Goal: Subscribe to service/newsletter: Subscribe to service/newsletter

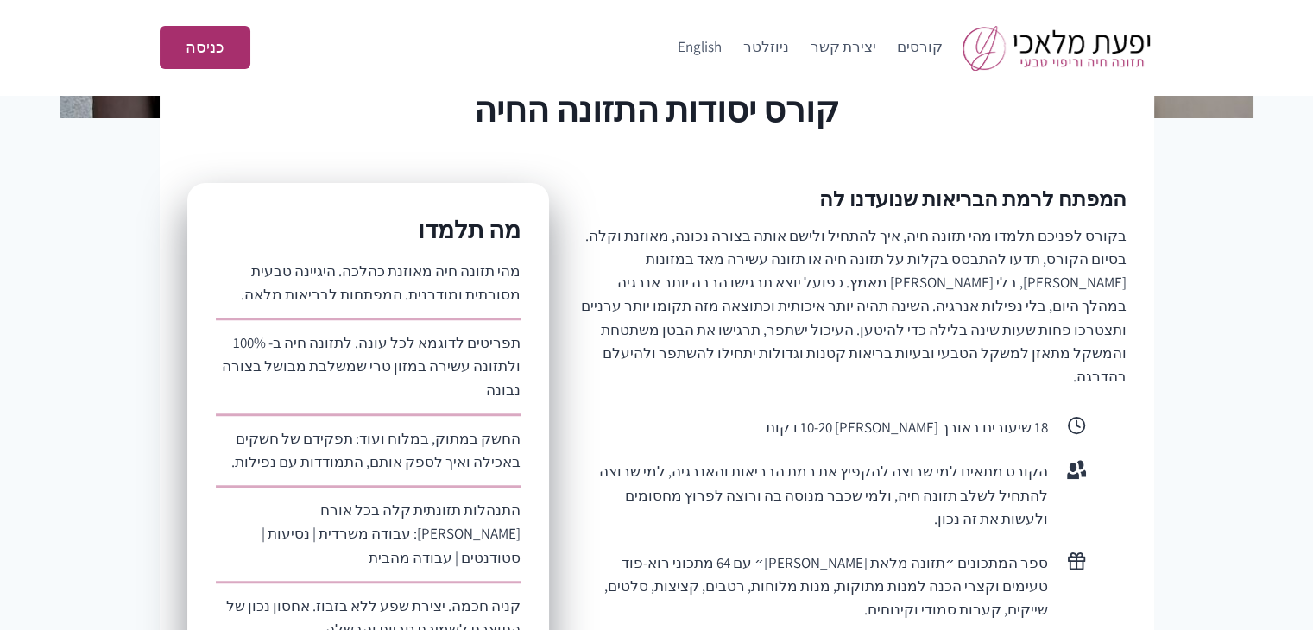
scroll to position [518, 0]
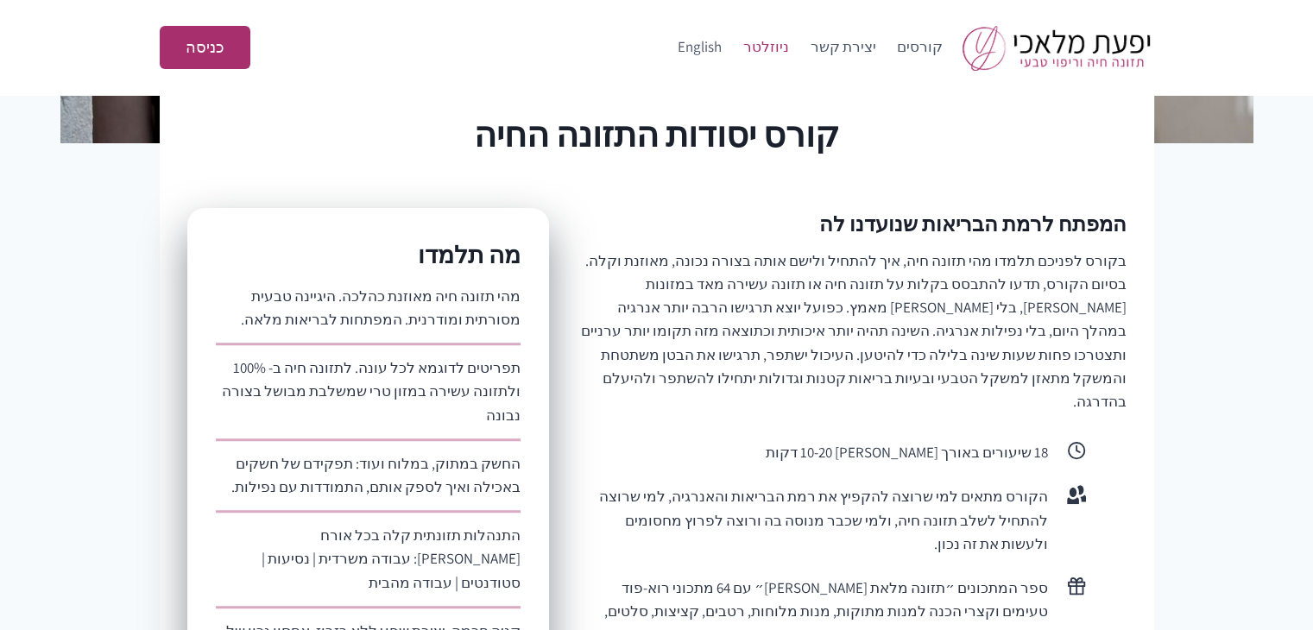
click at [783, 47] on link "ניוזלטר" at bounding box center [766, 47] width 67 height 41
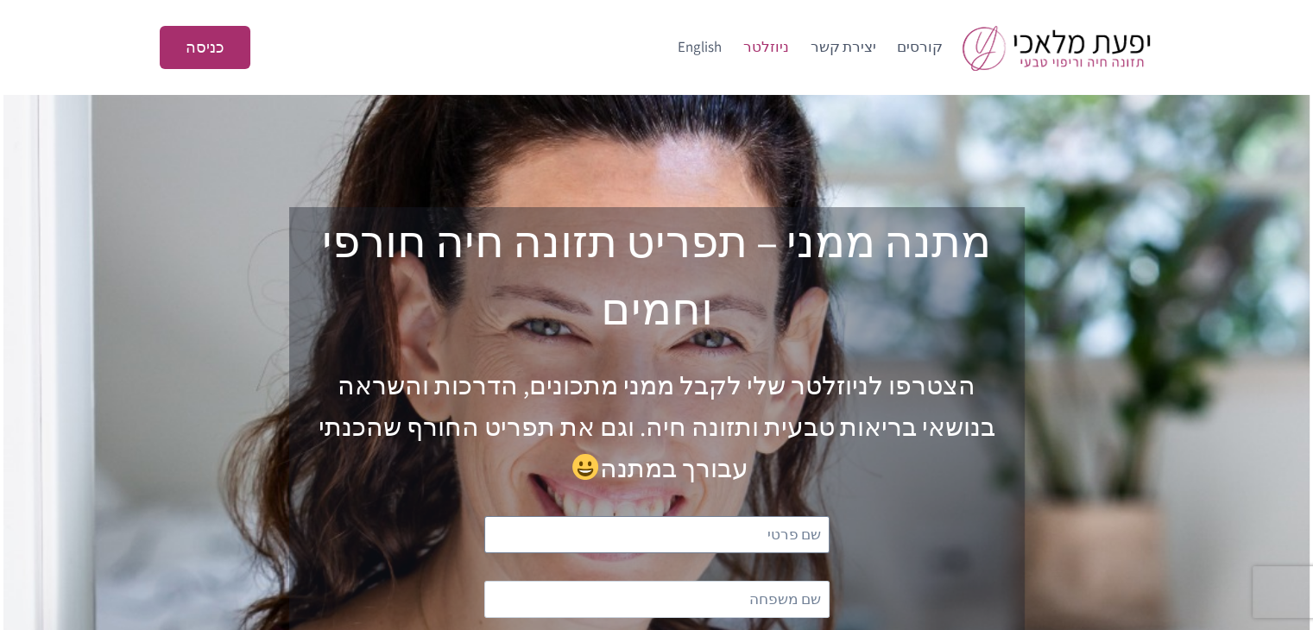
click at [748, 516] on input "text" at bounding box center [656, 534] width 345 height 37
type input "לירון"
type input "רינגל"
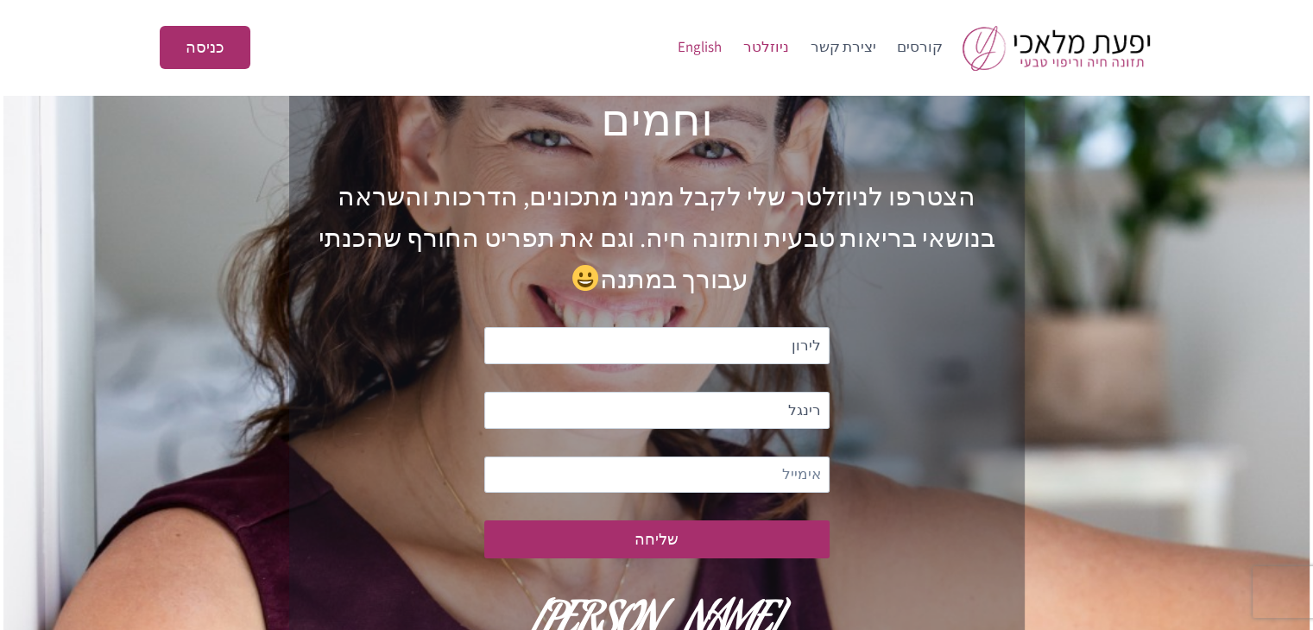
scroll to position [269, 0]
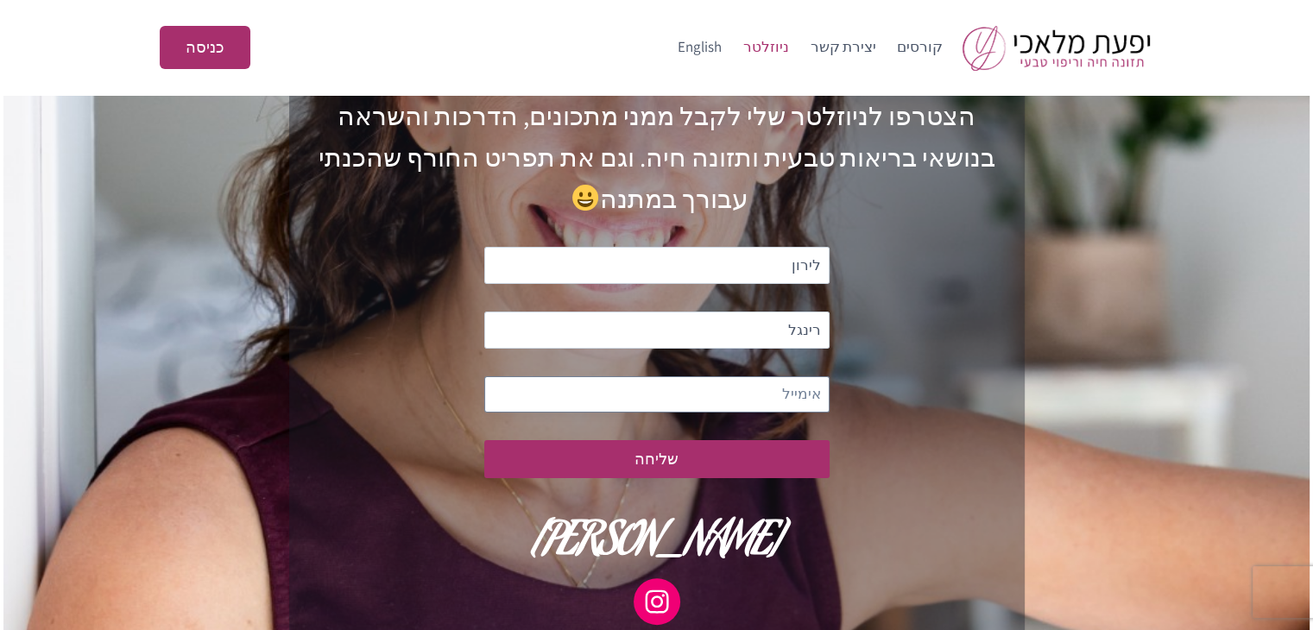
click at [787, 376] on input "email" at bounding box center [656, 394] width 345 height 37
type input "[EMAIL_ADDRESS][DOMAIN_NAME]"
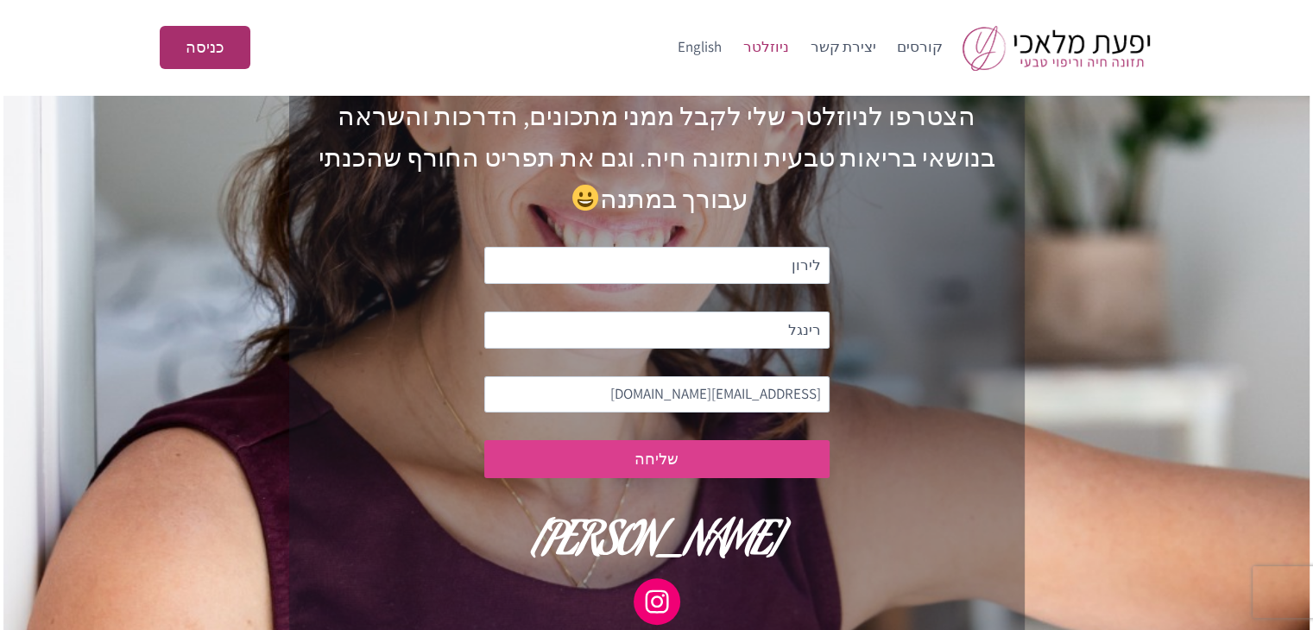
click at [671, 440] on button "שליחה" at bounding box center [656, 458] width 345 height 37
